Goal: Unclear: Browse casually

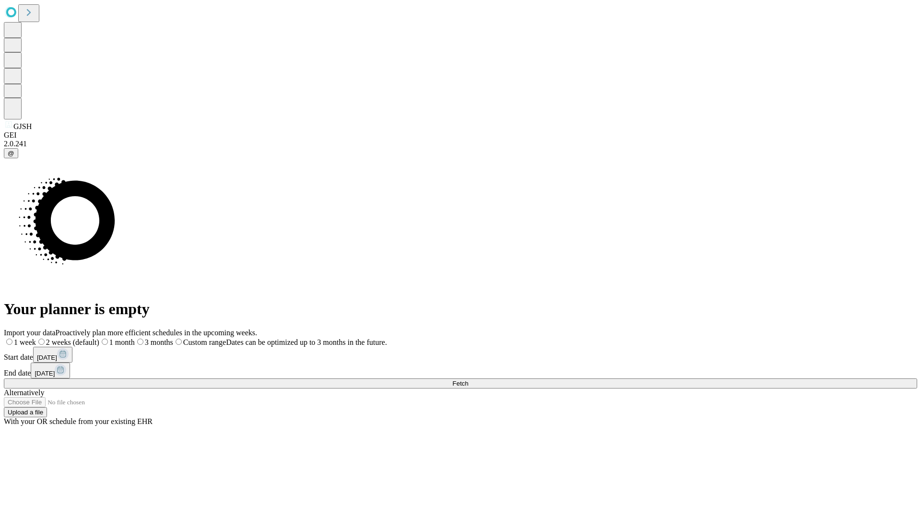
click at [468, 380] on span "Fetch" at bounding box center [460, 383] width 16 height 7
